Goal: Check status: Check status

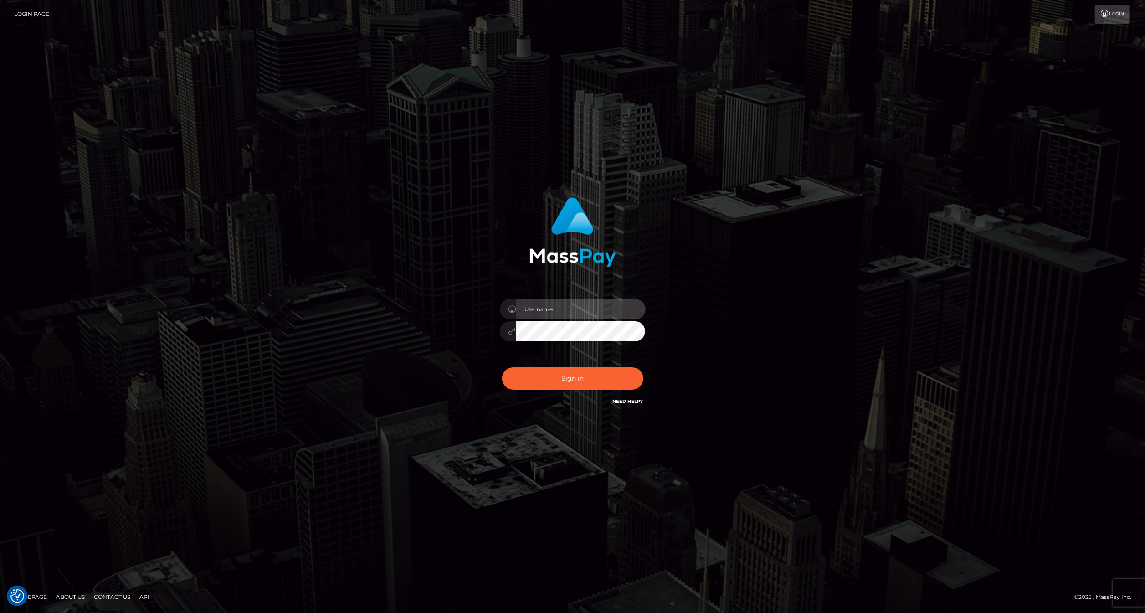
click at [594, 309] on input "text" at bounding box center [580, 309] width 129 height 21
type input "ashbil"
click at [548, 373] on button "Sign in" at bounding box center [572, 378] width 141 height 22
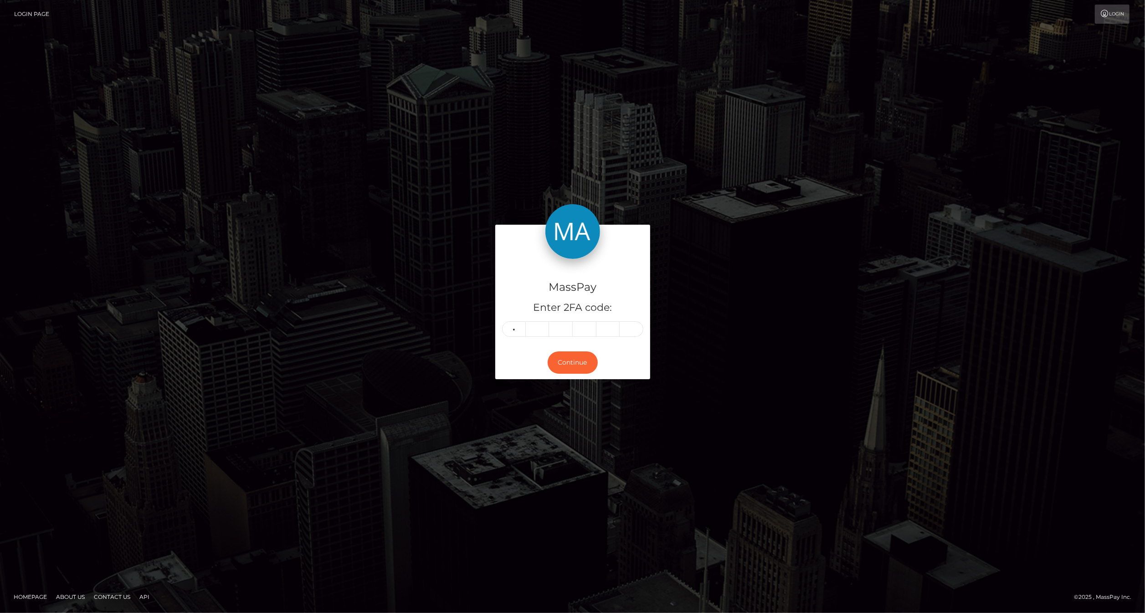
type input "2"
type input "5"
type input "1"
type input "3"
type input "0"
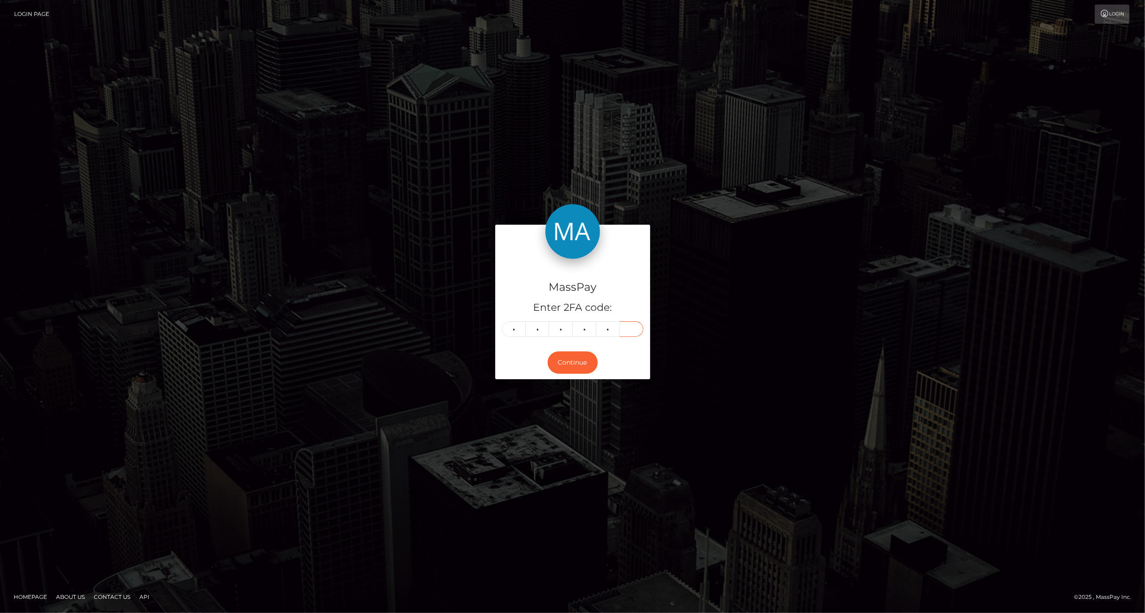
type input "2"
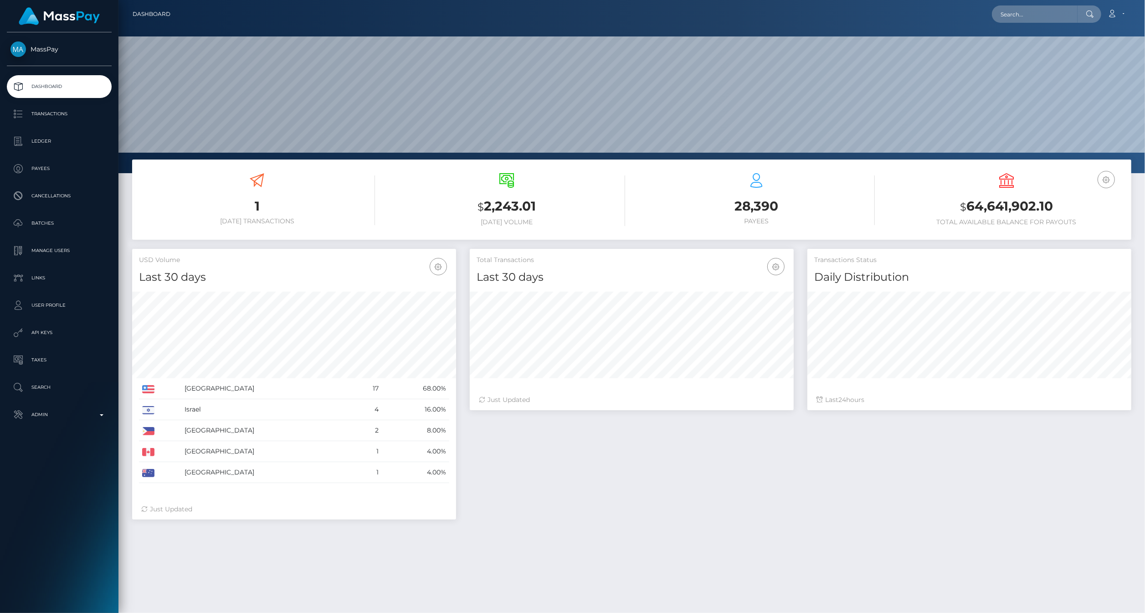
scroll to position [161, 324]
click at [1043, 15] on input "text" at bounding box center [1035, 13] width 86 height 17
paste input "1e422f68-85da-11f0-8023-0266f44cc279"
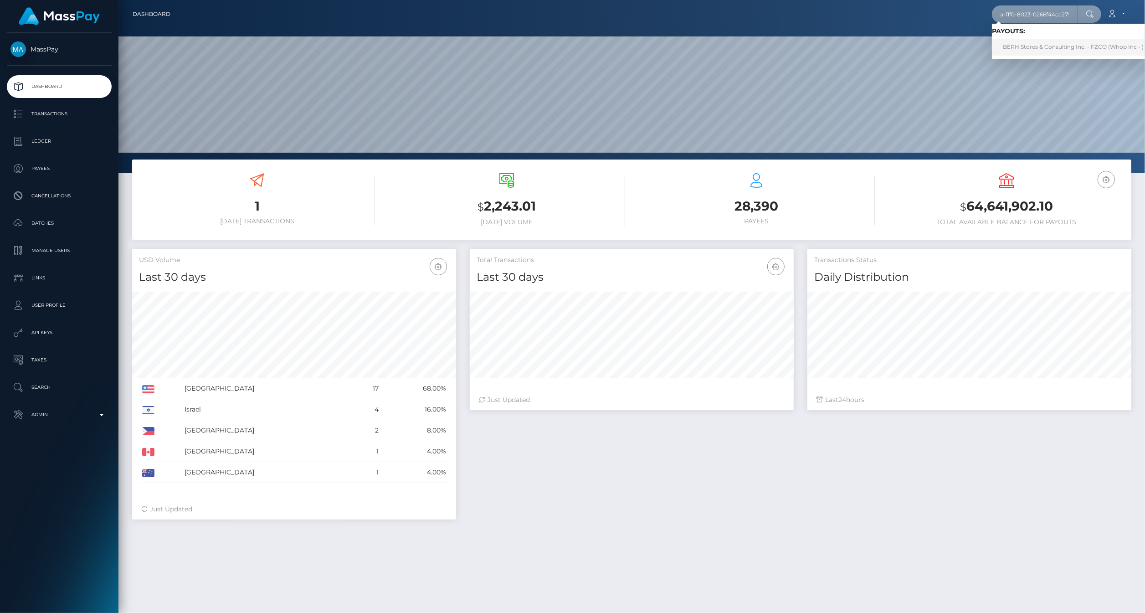
type input "1e422f68-85da-11f0-8023-0266f44cc279"
click at [1014, 44] on link "BERH Stores & Consulting Inc. - FZCO (Whop Inc - )" at bounding box center [1073, 47] width 163 height 17
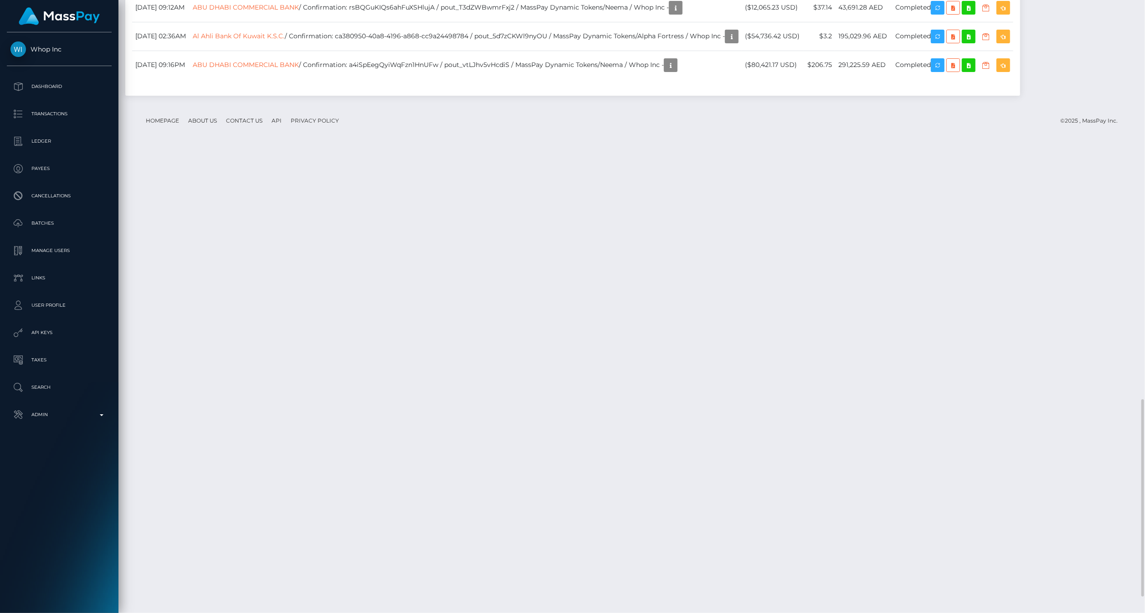
scroll to position [109, 324]
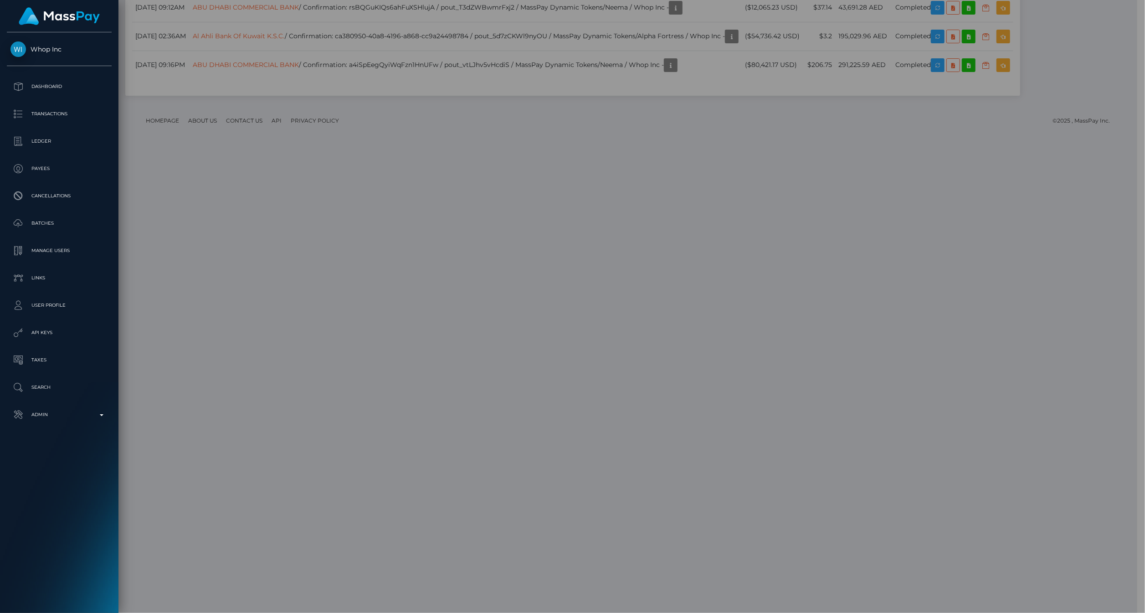
scroll to position [455642, 455429]
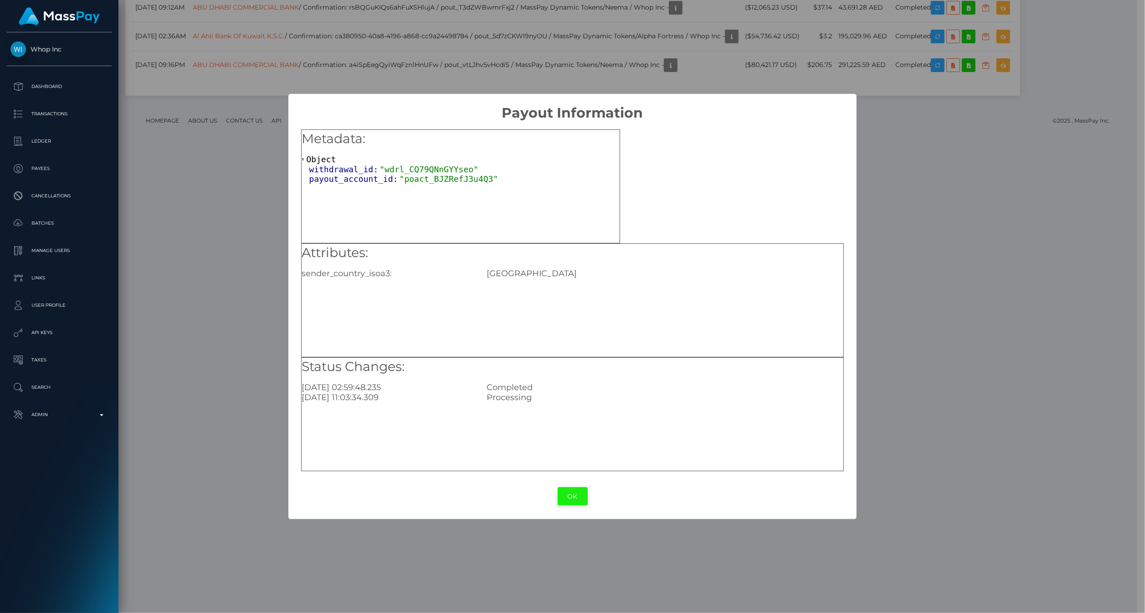
click at [581, 493] on button "OK" at bounding box center [573, 496] width 30 height 19
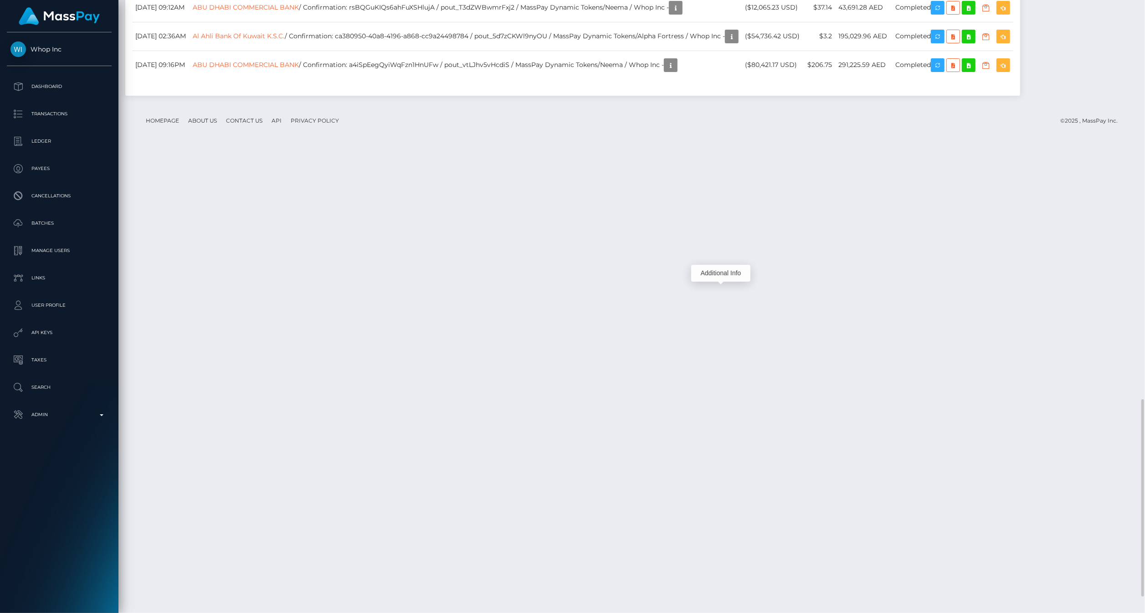
scroll to position [109, 324]
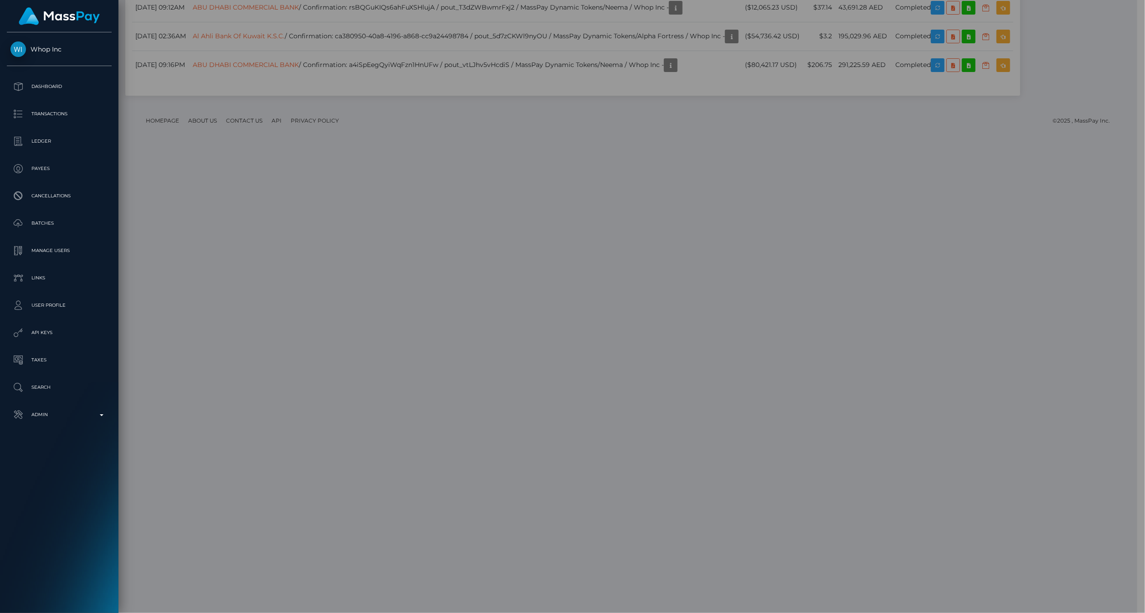
scroll to position [455642, 455429]
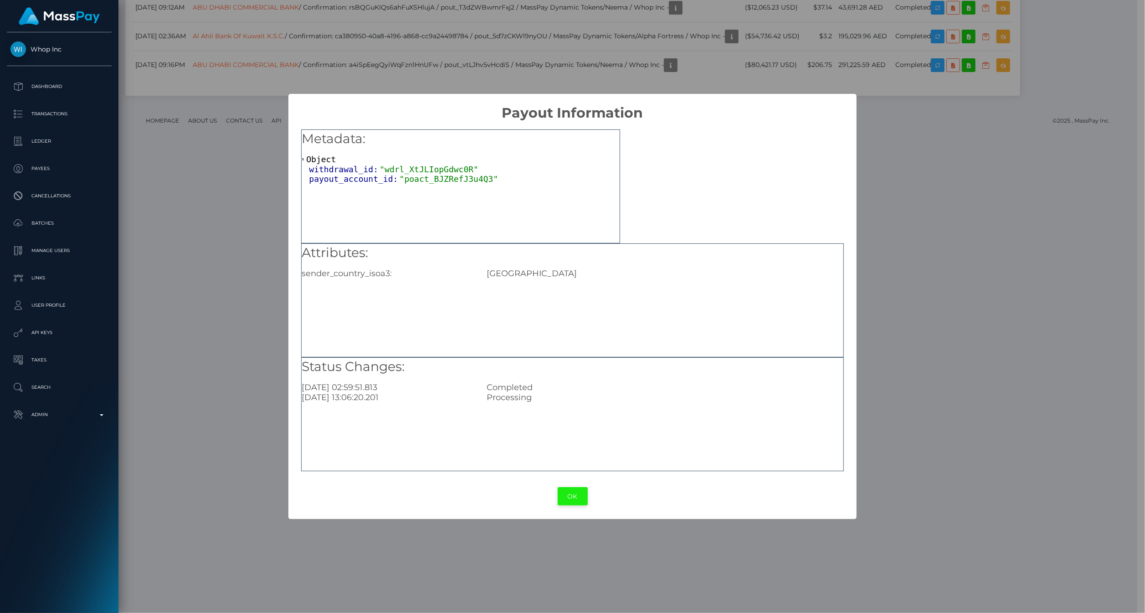
click at [562, 496] on button "OK" at bounding box center [573, 496] width 30 height 19
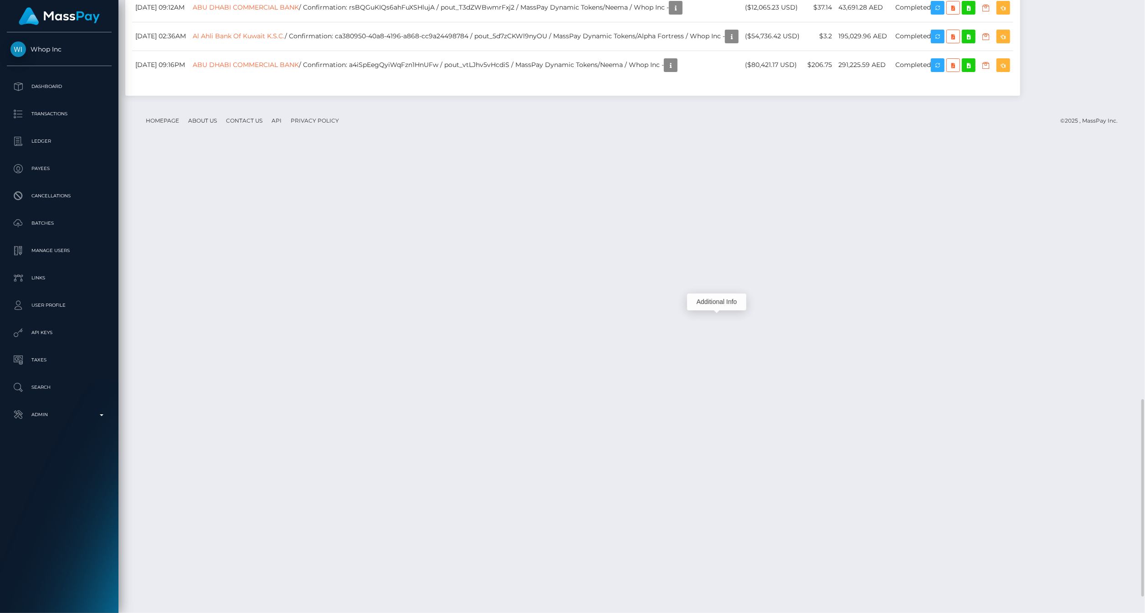
scroll to position [109, 324]
